Goal: Task Accomplishment & Management: Manage account settings

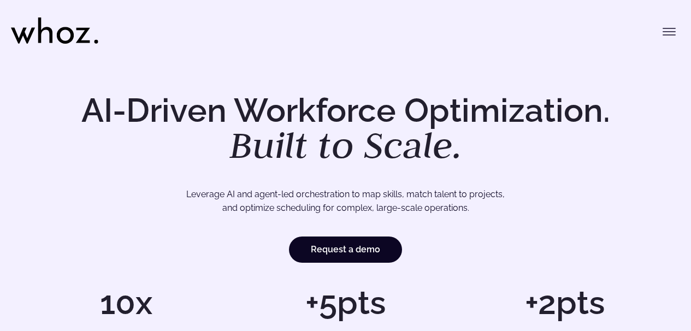
click at [673, 31] on icon "Toggle menu" at bounding box center [668, 31] width 13 height 13
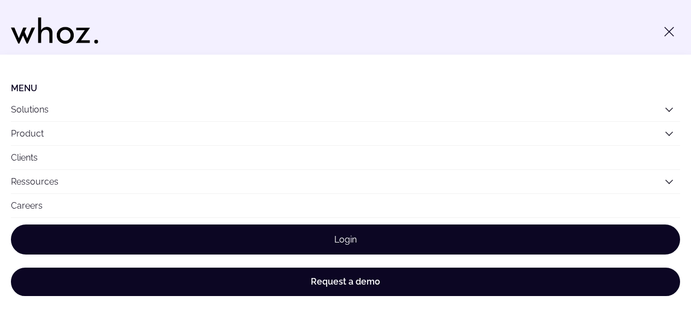
click at [396, 240] on link "Login" at bounding box center [345, 239] width 669 height 30
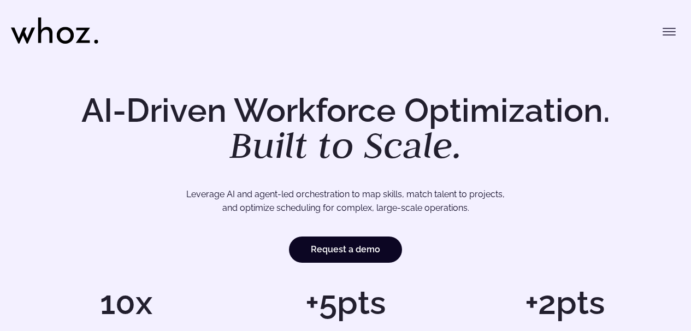
click at [666, 31] on icon "Toggle menu" at bounding box center [668, 31] width 13 height 13
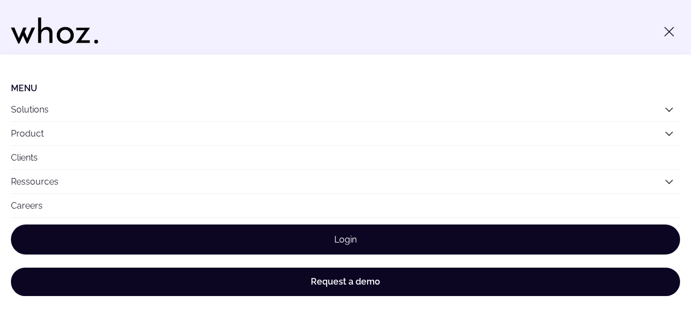
click at [340, 236] on link "Login" at bounding box center [345, 239] width 669 height 30
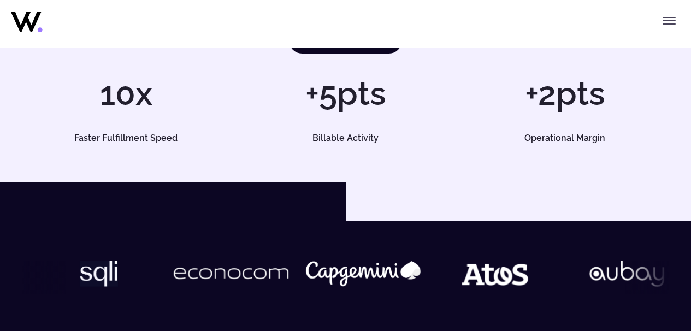
scroll to position [104, 0]
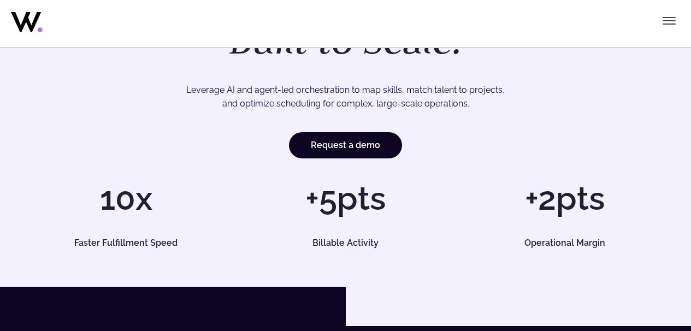
click at [670, 19] on icon "Toggle menu" at bounding box center [668, 20] width 13 height 13
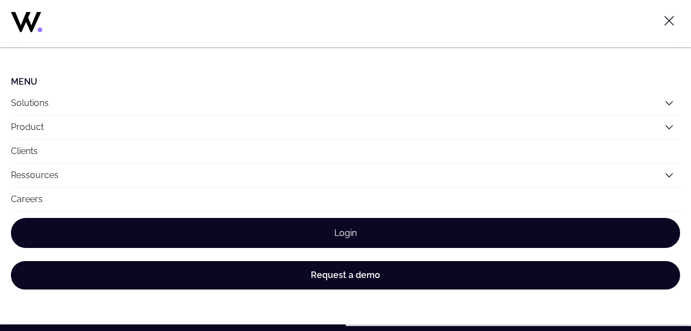
click at [409, 235] on link "Login" at bounding box center [345, 233] width 669 height 30
